Goal: Navigation & Orientation: Find specific page/section

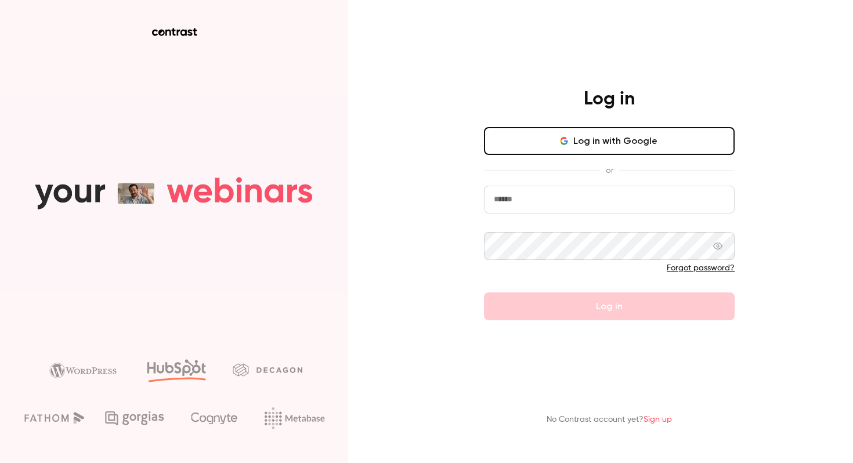
click at [600, 149] on button "Log in with Google" at bounding box center [609, 141] width 251 height 28
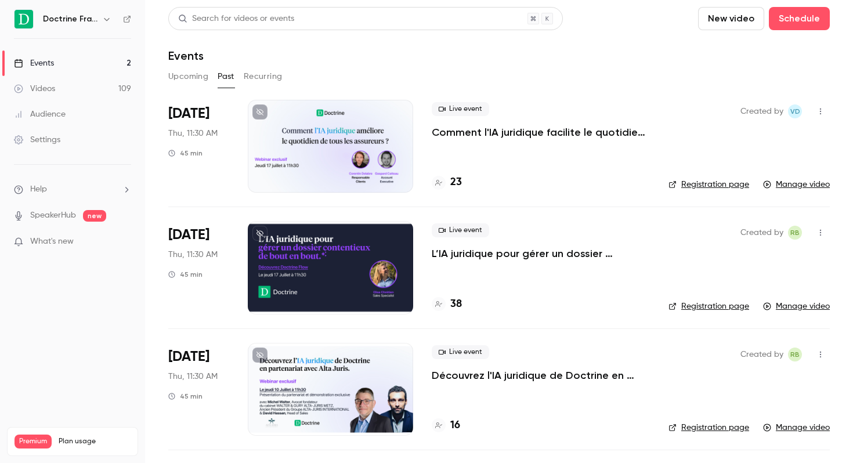
click at [72, 60] on link "Events 2" at bounding box center [72, 63] width 145 height 26
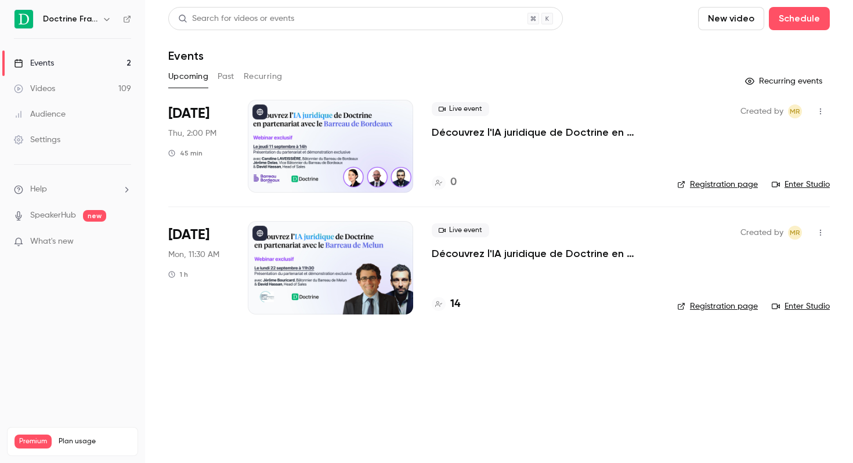
click at [89, 22] on h6 "Doctrine France" at bounding box center [70, 19] width 55 height 12
click at [109, 17] on icon "button" at bounding box center [106, 19] width 9 height 9
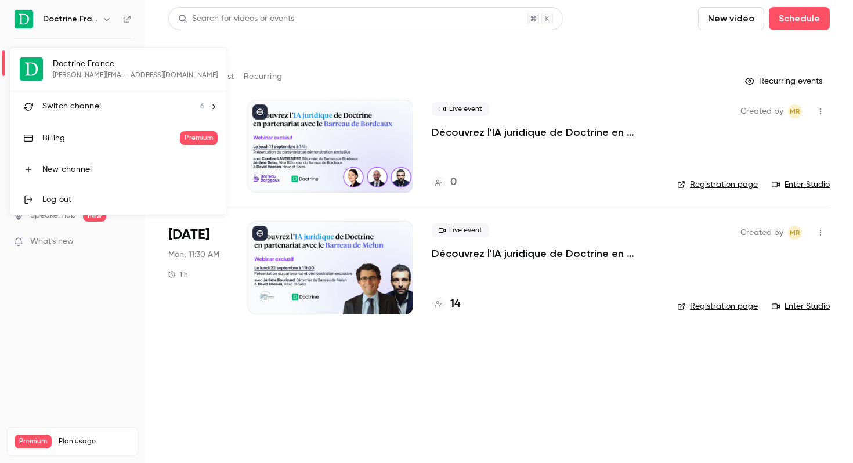
click at [150, 98] on li "Switch channel 6" at bounding box center [118, 106] width 217 height 31
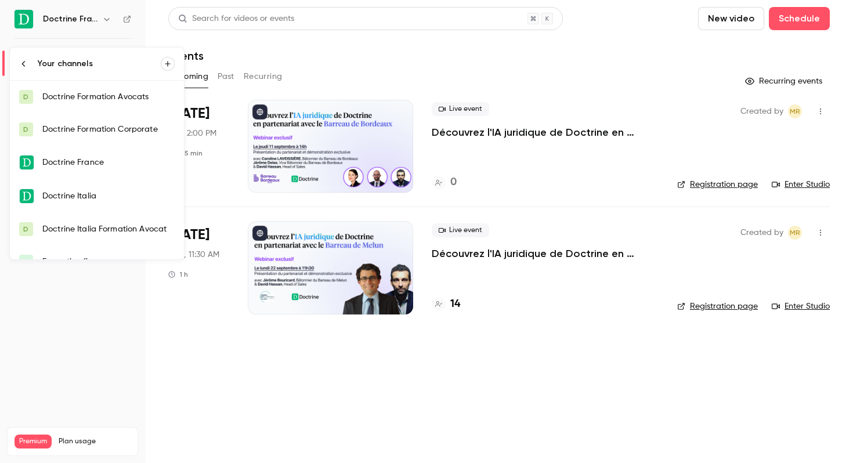
click at [137, 104] on link "D Doctrine Formation Avocats" at bounding box center [97, 97] width 174 height 33
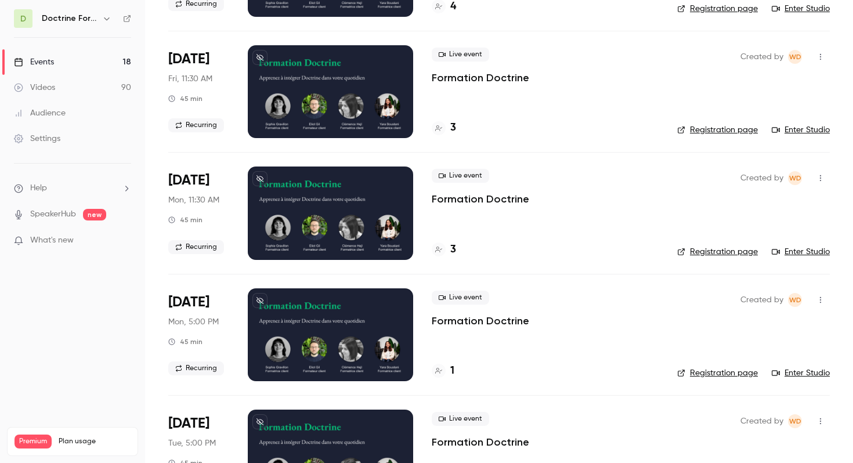
scroll to position [432, 0]
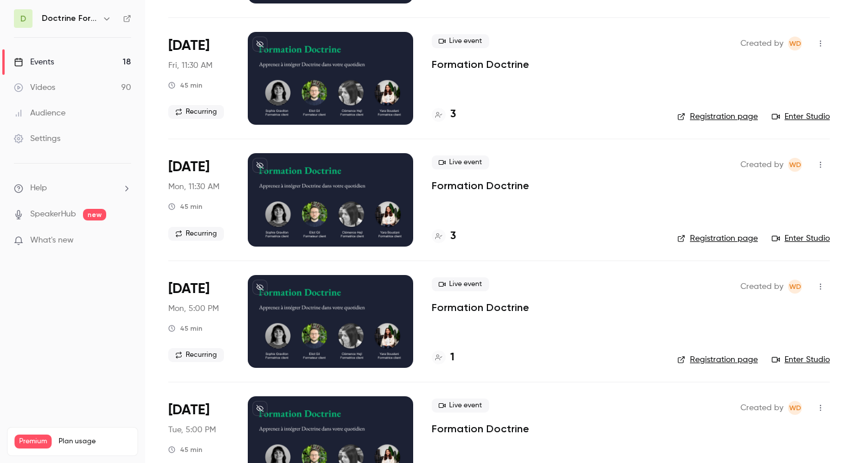
click at [720, 356] on link "Registration page" at bounding box center [717, 360] width 81 height 12
